Goal: Task Accomplishment & Management: Complete application form

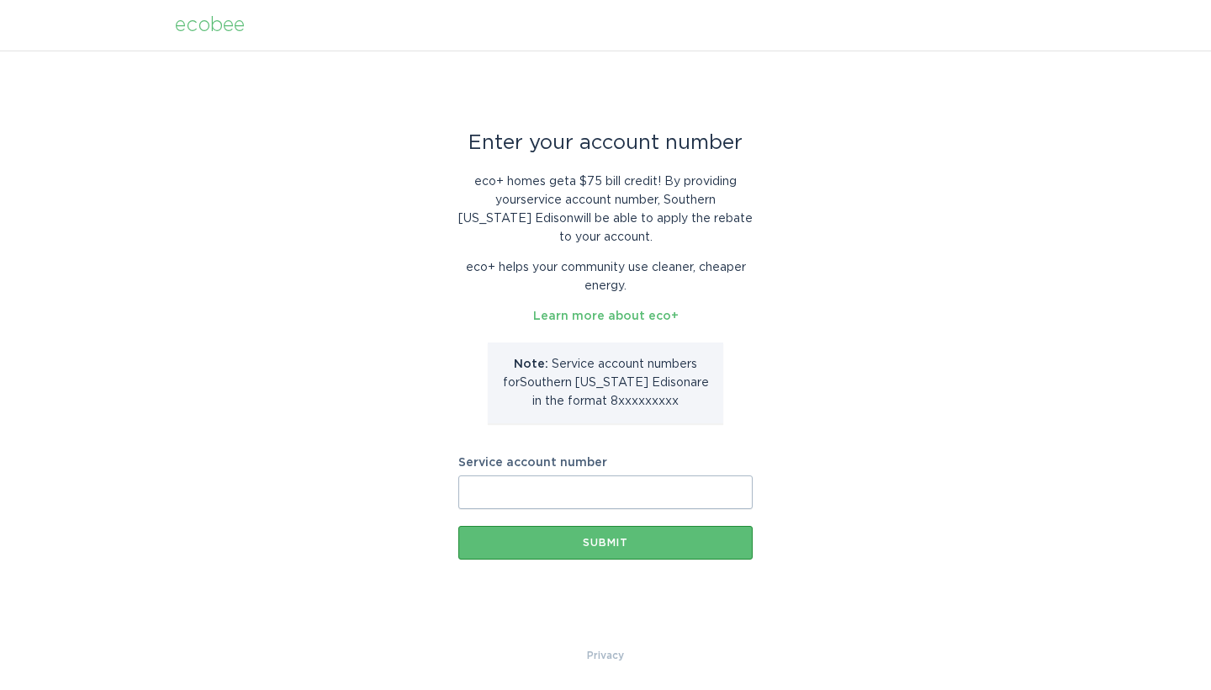
click at [497, 490] on input "Service account number" at bounding box center [606, 492] width 294 height 34
paste input "700668358336"
type input "700668358336"
click at [607, 543] on div "Submit" at bounding box center [606, 543] width 278 height 10
click at [516, 488] on input "Service account number" at bounding box center [606, 492] width 294 height 34
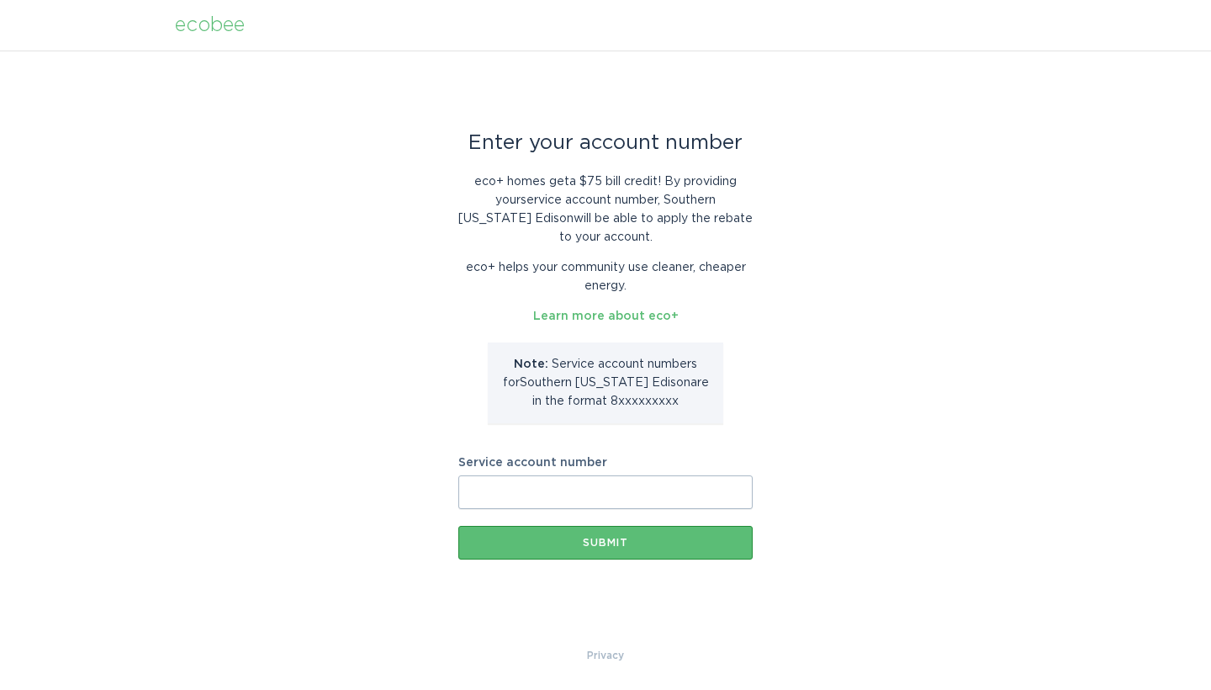
paste input "700668358336"
click at [607, 535] on button "Submit" at bounding box center [606, 543] width 294 height 34
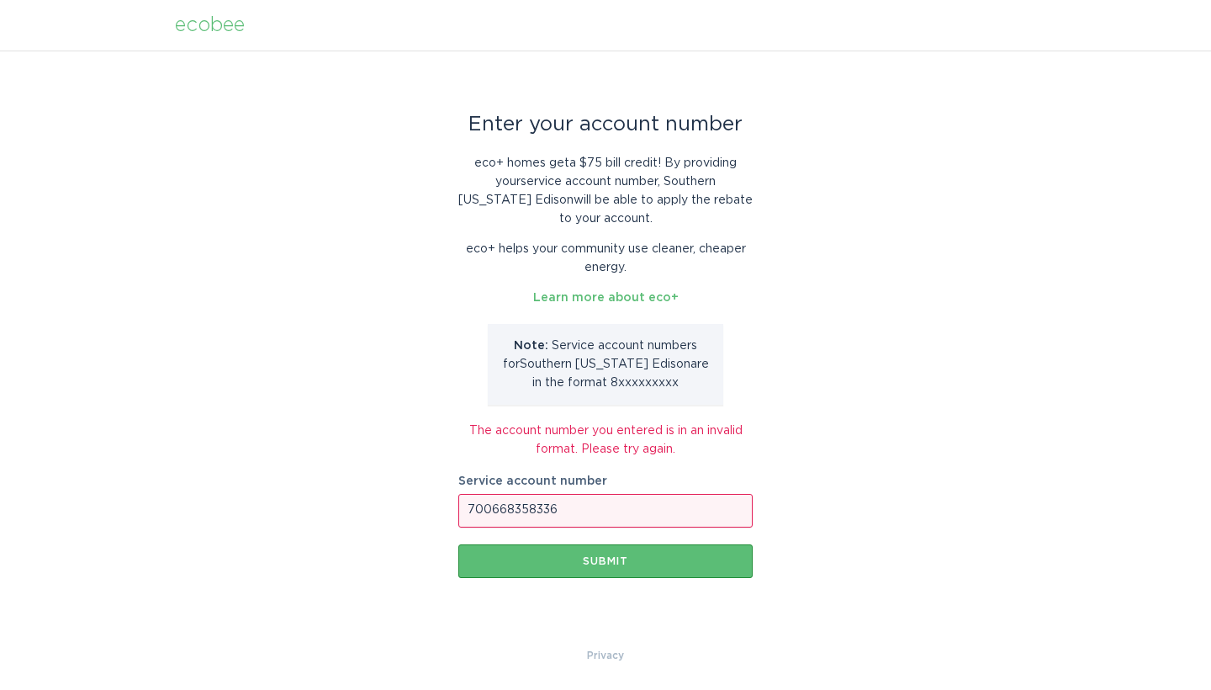
click at [467, 509] on input "700668358336" at bounding box center [606, 511] width 294 height 34
click at [591, 565] on div "Submit" at bounding box center [606, 561] width 278 height 10
click at [612, 552] on button "Submit" at bounding box center [606, 561] width 294 height 34
click at [612, 554] on button "Submit" at bounding box center [606, 561] width 294 height 34
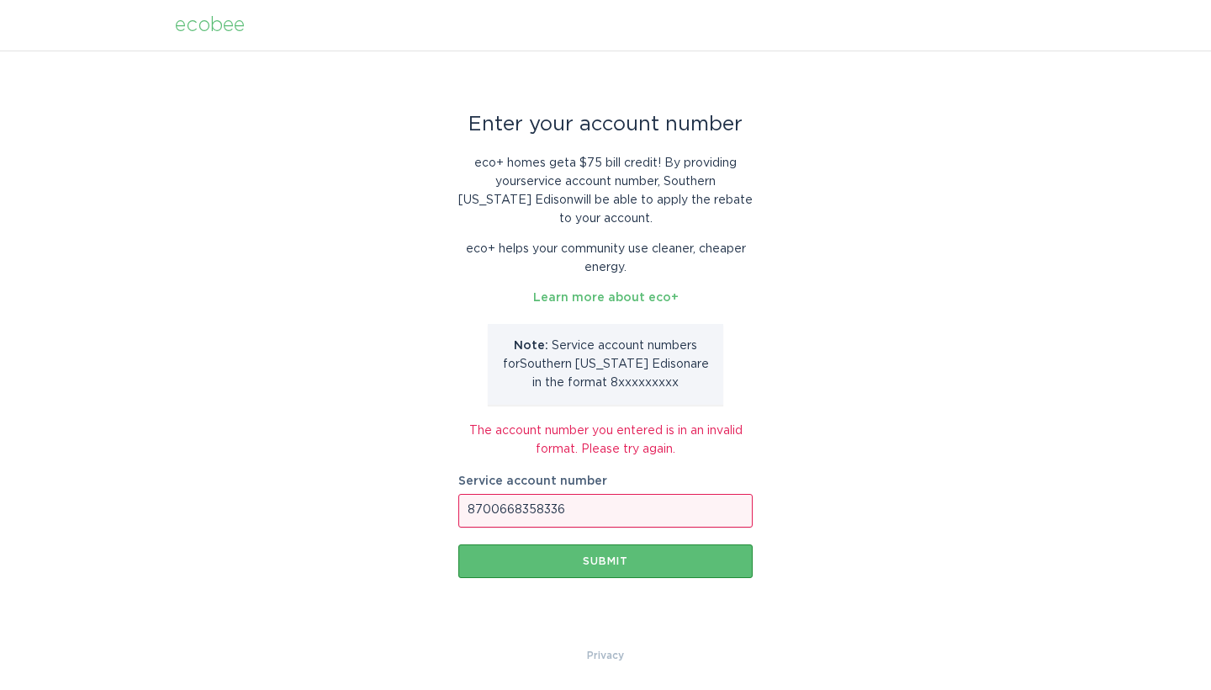
click at [475, 509] on input "8700668358336" at bounding box center [606, 511] width 294 height 34
click at [560, 504] on input "700668358336" at bounding box center [606, 511] width 294 height 34
type input "7006683583"
click at [590, 563] on div "Submit" at bounding box center [606, 561] width 278 height 10
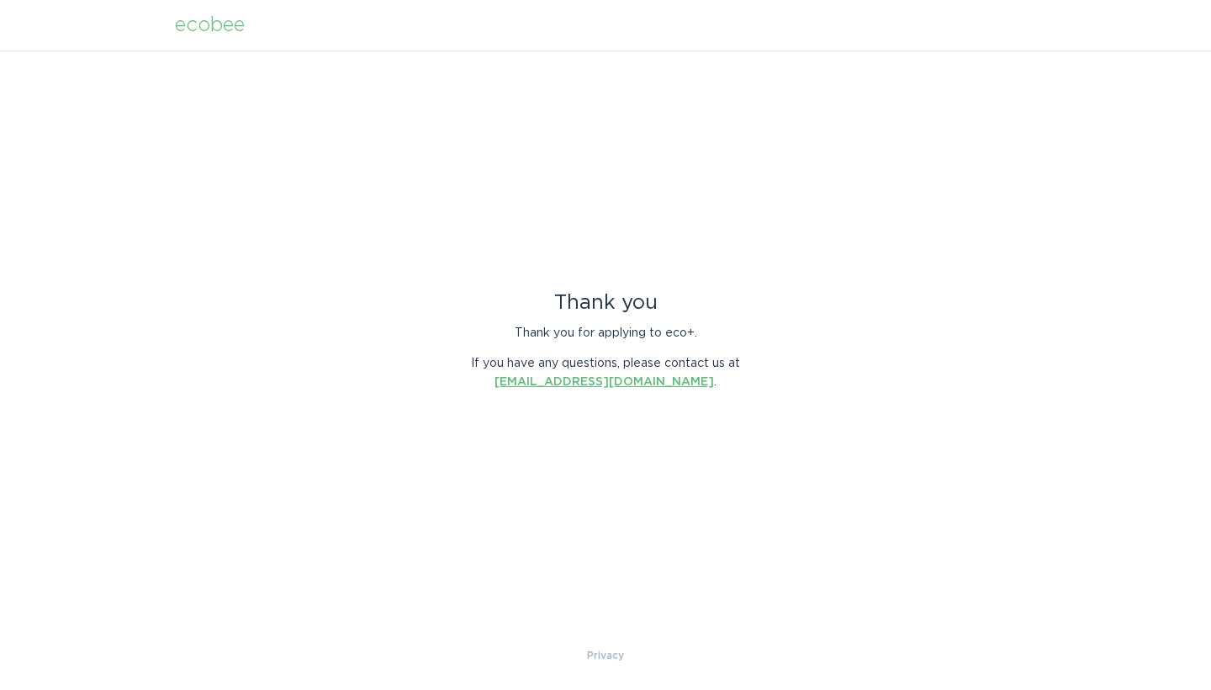
click at [588, 382] on link "energyservices@ecobee.com" at bounding box center [605, 382] width 220 height 12
